Goal: Communication & Community: Share content

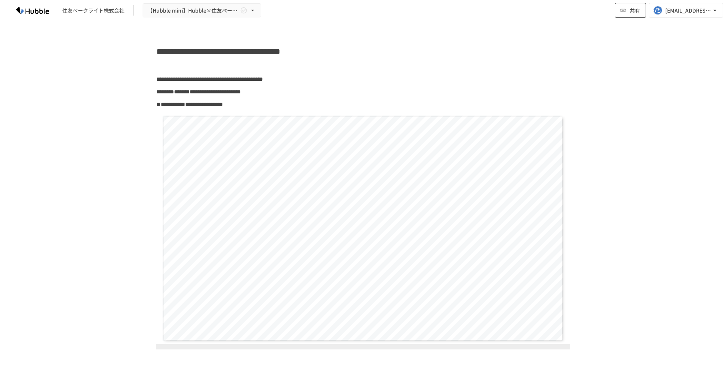
click at [638, 11] on span "共有" at bounding box center [634, 10] width 10 height 8
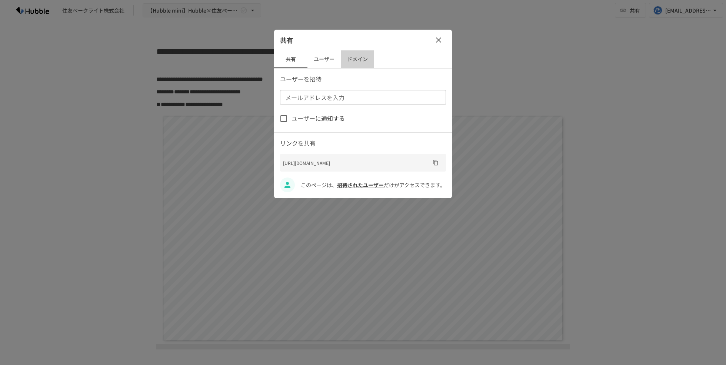
click at [345, 57] on button "ドメイン" at bounding box center [357, 59] width 33 height 18
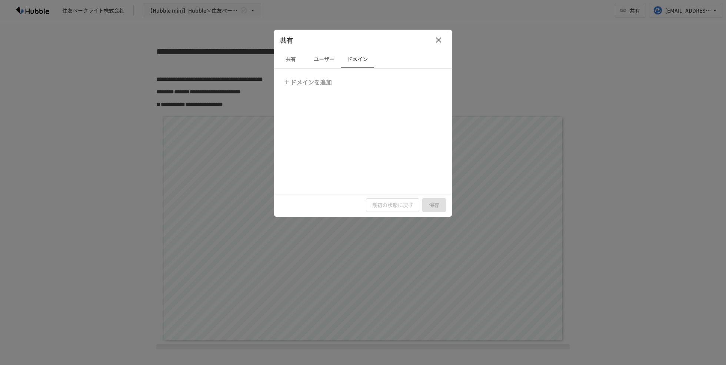
click at [320, 57] on button "ユーザー" at bounding box center [323, 59] width 33 height 18
click at [289, 58] on button "共有" at bounding box center [290, 59] width 33 height 18
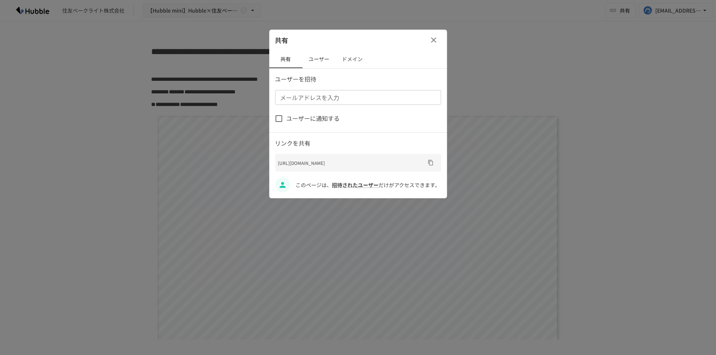
click at [352, 58] on button "ドメイン" at bounding box center [352, 59] width 33 height 18
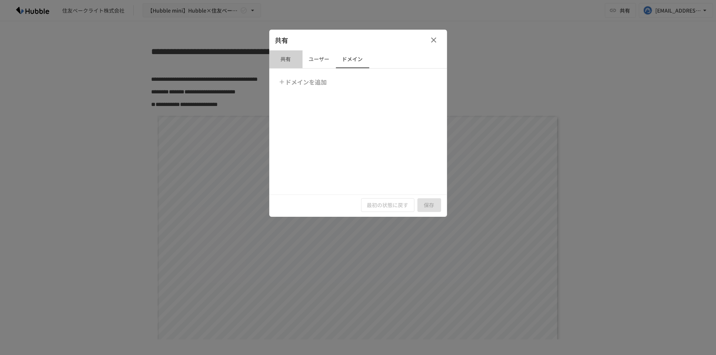
click at [289, 55] on button "共有" at bounding box center [285, 59] width 33 height 18
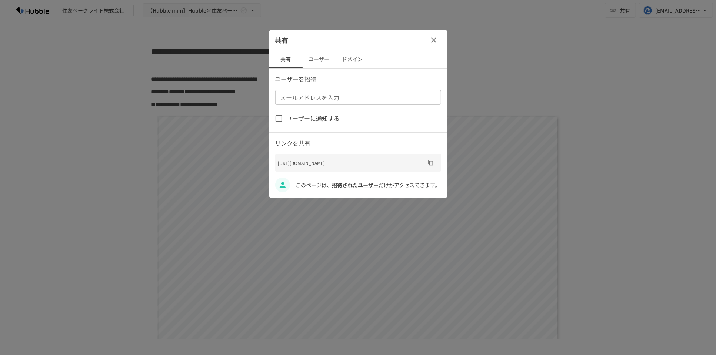
click at [328, 98] on input "メールアドレスを入力" at bounding box center [357, 97] width 160 height 10
paste input "**********"
type input "**********"
click at [380, 76] on p "ユーザーを招待" at bounding box center [358, 79] width 166 height 10
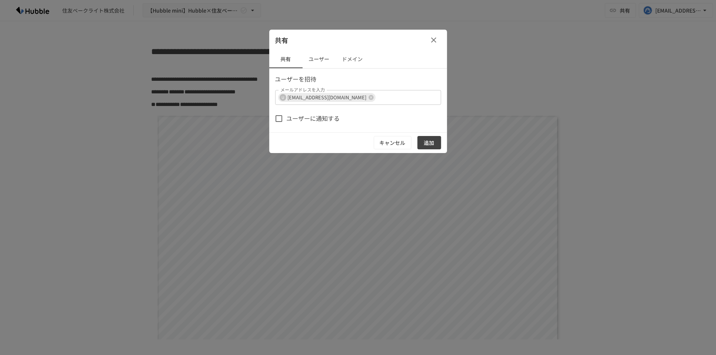
click at [438, 145] on button "追加" at bounding box center [429, 143] width 24 height 14
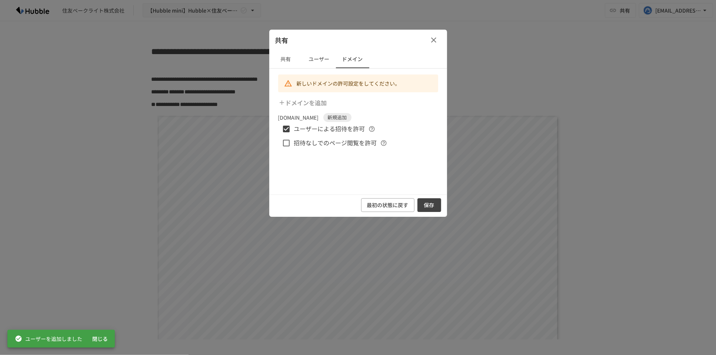
click at [286, 151] on div "新しいドメインの許可設定をしてください。 ドメインを追加 [DOMAIN_NAME] 新規追加 ユーザーによる招待を許可 招待なしでのページ閲覧を許可" at bounding box center [358, 131] width 178 height 126
click at [432, 205] on button "保存" at bounding box center [429, 205] width 24 height 14
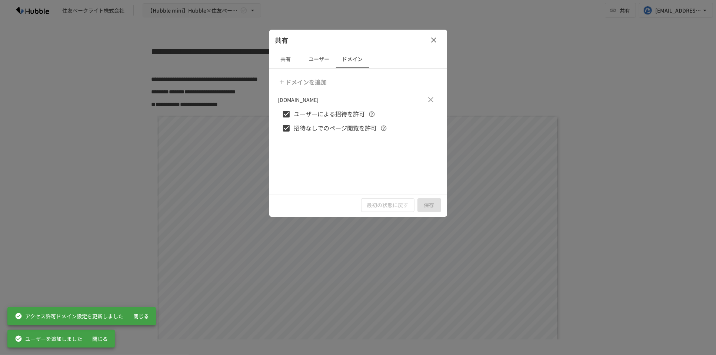
click at [310, 82] on button "ドメインを追加" at bounding box center [303, 81] width 53 height 15
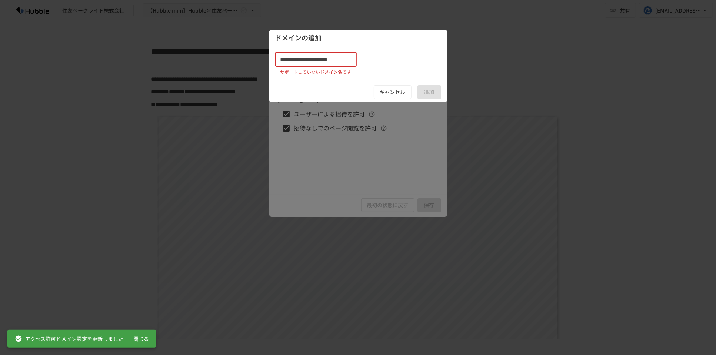
click at [313, 63] on input "**********" at bounding box center [315, 59] width 81 height 15
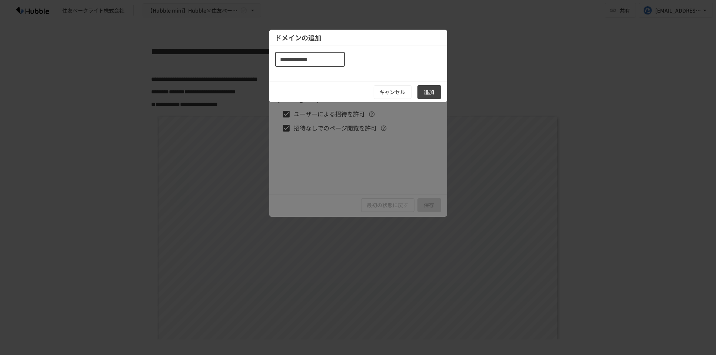
type input "**********"
click at [427, 91] on button "追加" at bounding box center [429, 92] width 24 height 14
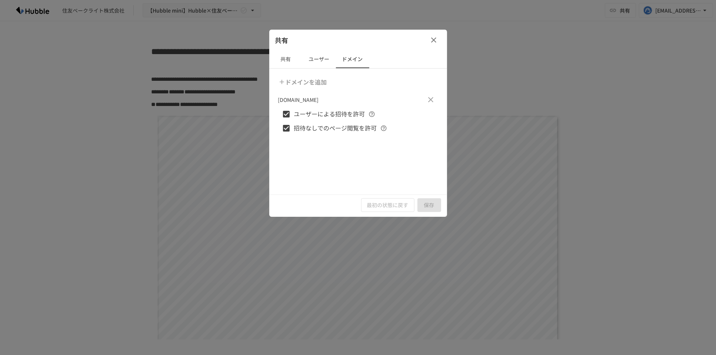
click at [322, 55] on button "ユーザー" at bounding box center [318, 59] width 33 height 18
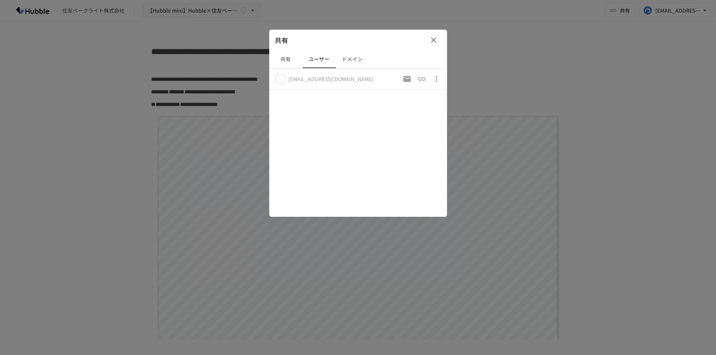
click at [284, 58] on button "共有" at bounding box center [285, 59] width 33 height 18
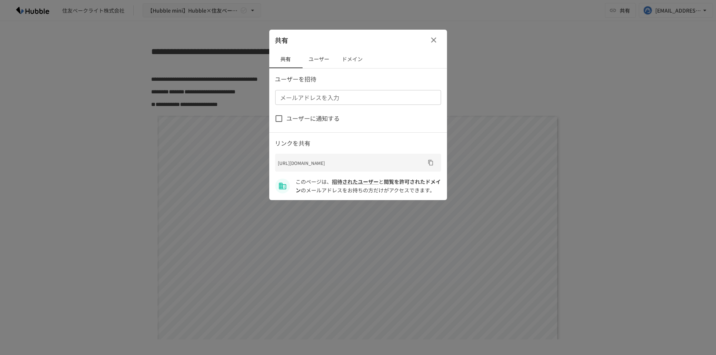
click at [438, 42] on icon "button" at bounding box center [433, 40] width 9 height 9
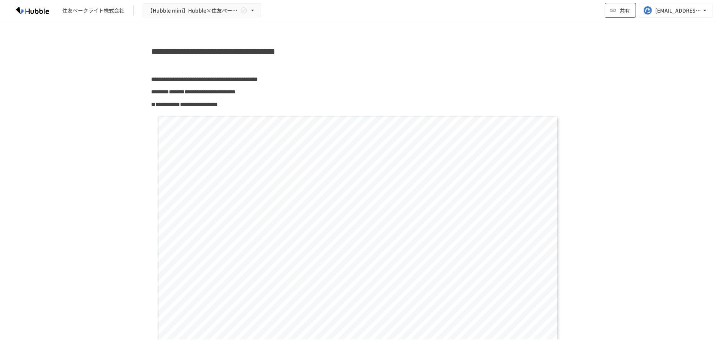
click at [630, 12] on button "共有" at bounding box center [619, 10] width 31 height 15
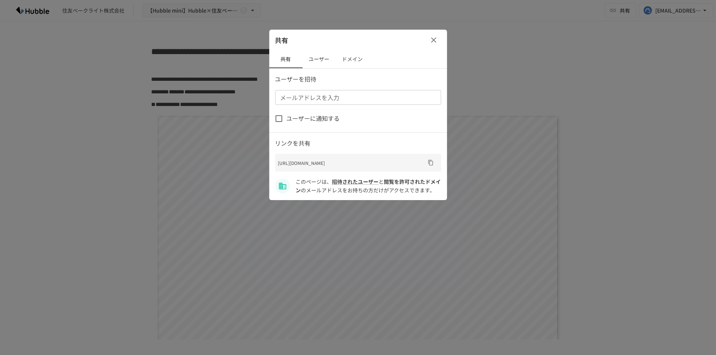
click at [423, 163] on p "[URL][DOMAIN_NAME]" at bounding box center [351, 162] width 147 height 7
click at [432, 165] on icon "URLをコピー" at bounding box center [430, 163] width 5 height 6
